Goal: Information Seeking & Learning: Learn about a topic

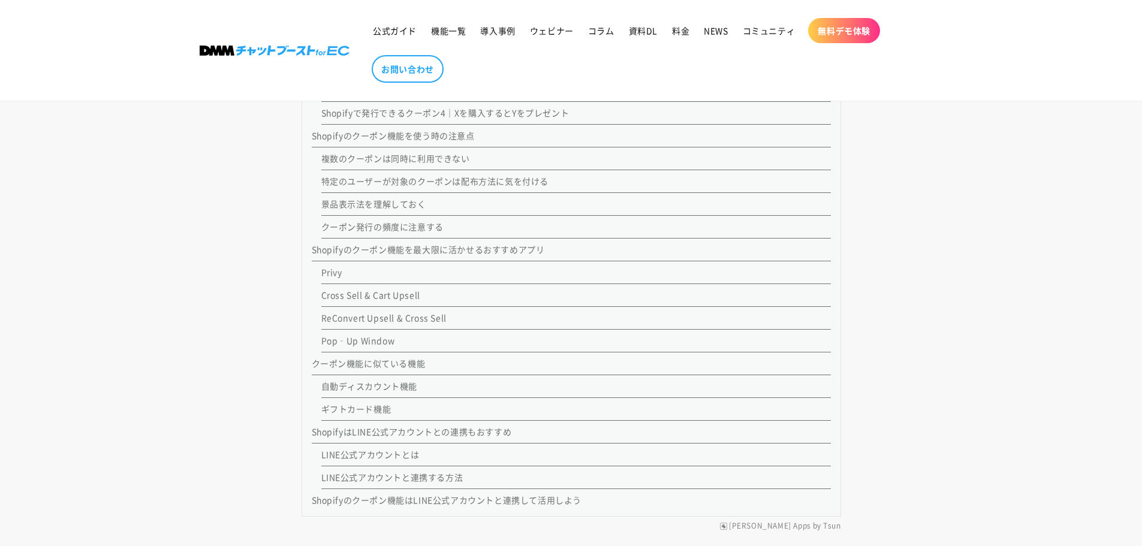
scroll to position [1475, 0]
click at [488, 258] on li "Shopifyのクーポン機能を最大限に活かせるおすすめアプリ Privy Cross Sell & Cart Upsell ReConvert Upsell …" at bounding box center [571, 299] width 519 height 114
click at [488, 248] on link "Shopifyのクーポン機能を最大限に活かせるおすすめアプリ" at bounding box center [428, 252] width 233 height 12
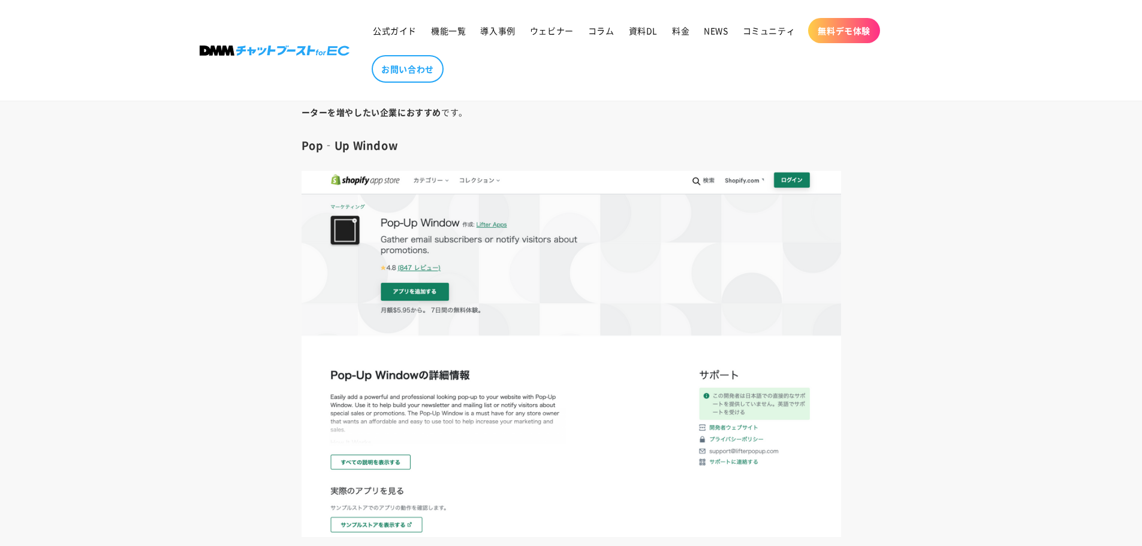
scroll to position [9742, 0]
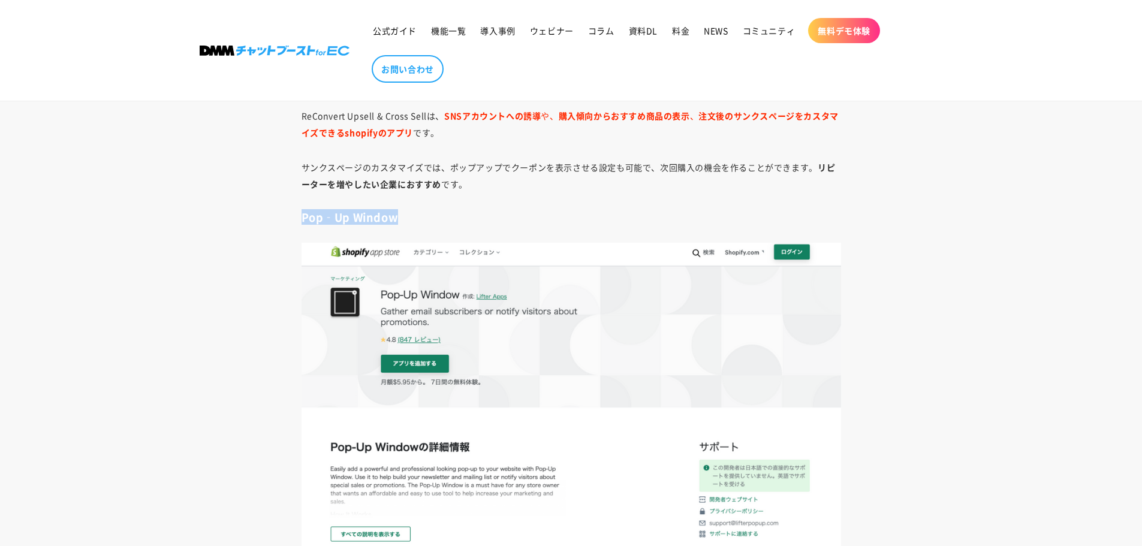
drag, startPoint x: 412, startPoint y: 220, endPoint x: 303, endPoint y: 219, distance: 109.7
click at [303, 219] on h3 "Pop‑Up Window" at bounding box center [570, 217] width 539 height 14
copy h3 "Pop‑Up Window"
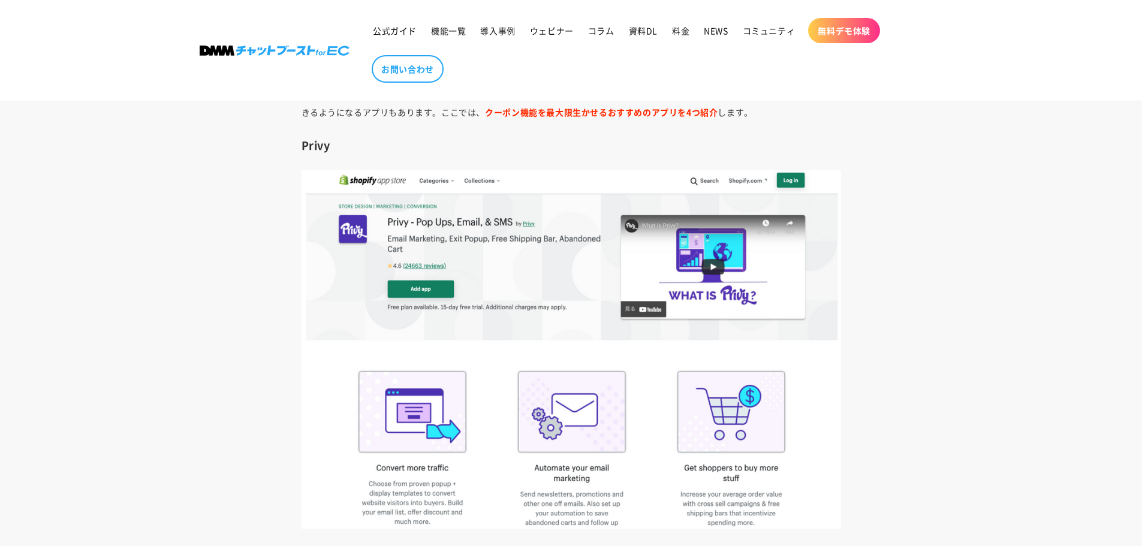
scroll to position [8184, 0]
drag, startPoint x: 340, startPoint y: 148, endPoint x: 208, endPoint y: 143, distance: 132.0
copy h3 "Privy"
